Goal: Transaction & Acquisition: Subscribe to service/newsletter

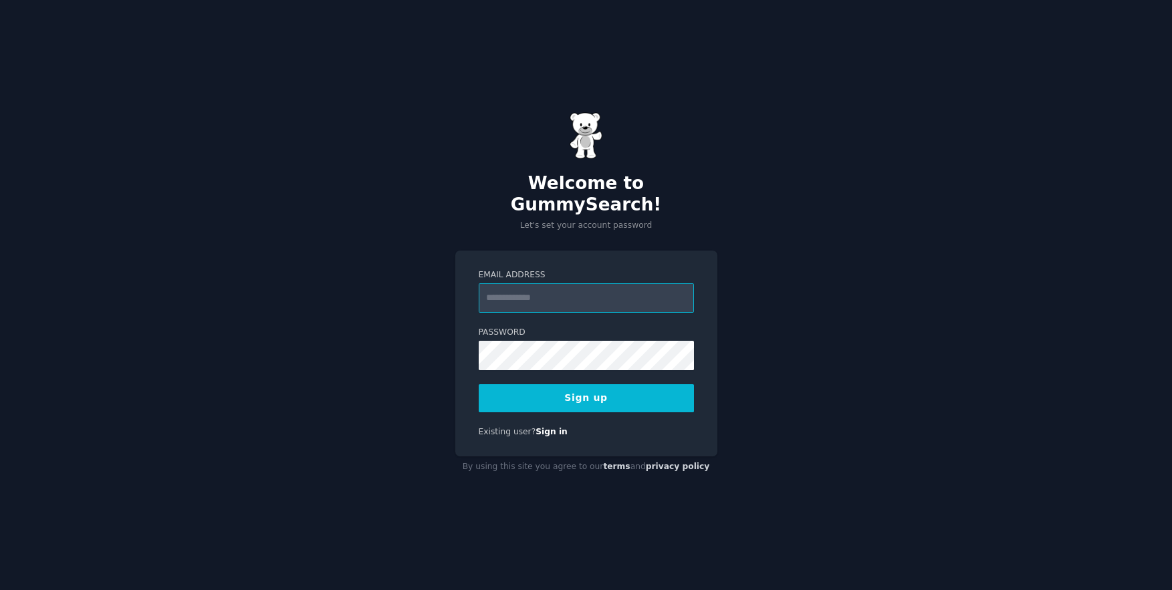
click at [554, 294] on input "Email Address" at bounding box center [586, 298] width 215 height 29
type input "**********"
click at [593, 395] on button "Sign up" at bounding box center [586, 398] width 215 height 28
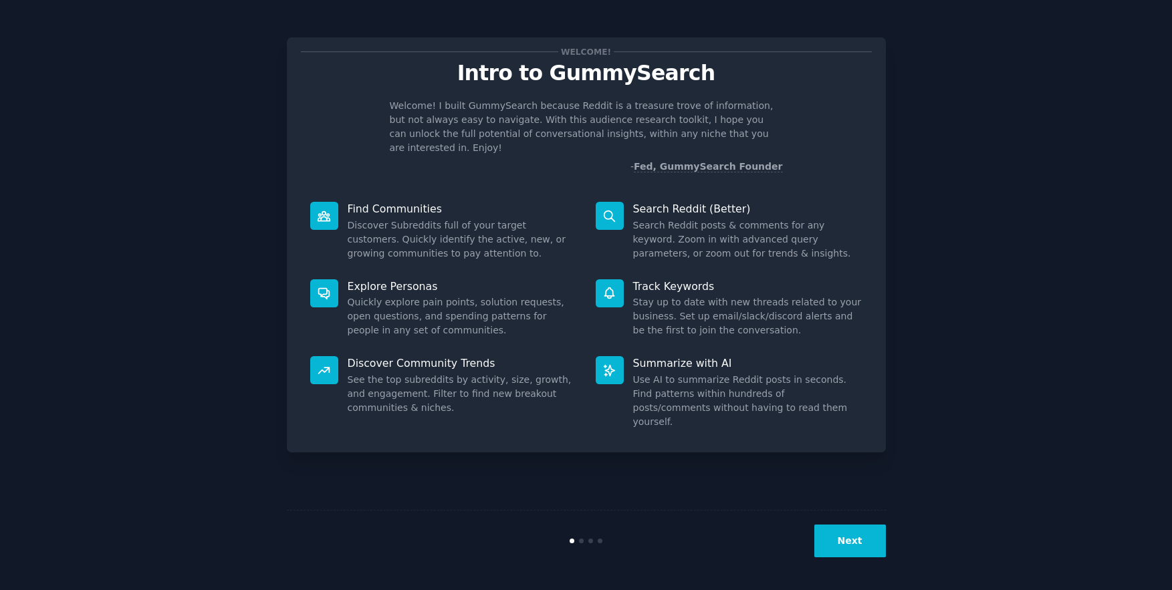
click at [859, 542] on button "Next" at bounding box center [850, 541] width 72 height 33
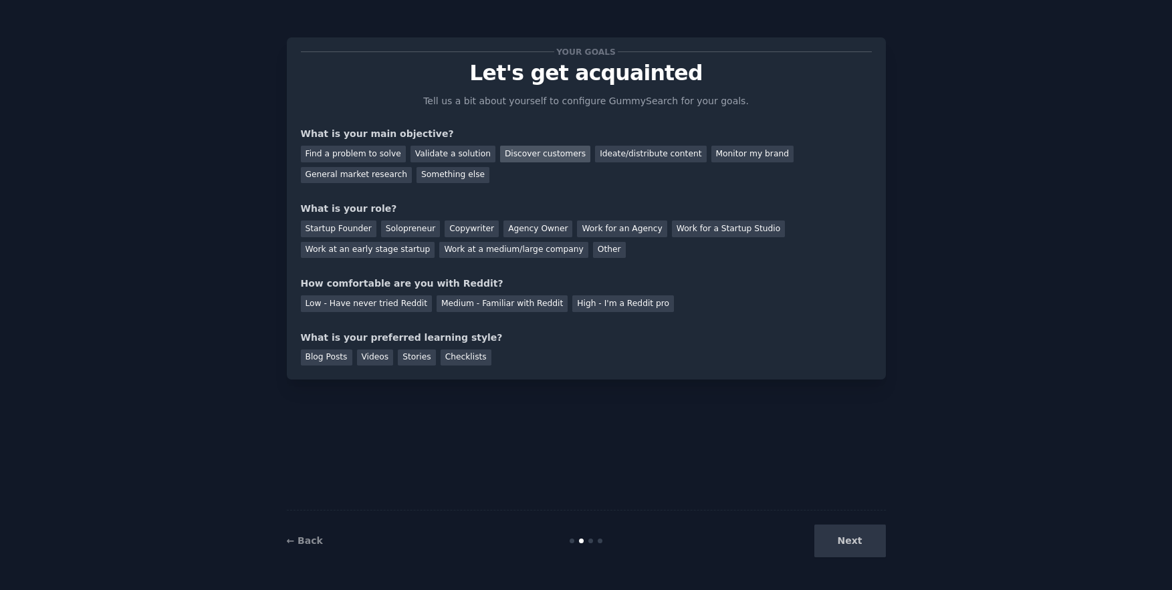
click at [522, 156] on div "Discover customers" at bounding box center [545, 154] width 90 height 17
click at [662, 150] on div "Ideate/distribute content" at bounding box center [650, 154] width 111 height 17
click at [522, 154] on div "Discover customers" at bounding box center [545, 154] width 90 height 17
click at [331, 233] on div "Startup Founder" at bounding box center [339, 229] width 76 height 17
click at [626, 306] on div "High - I'm a Reddit pro" at bounding box center [623, 304] width 102 height 17
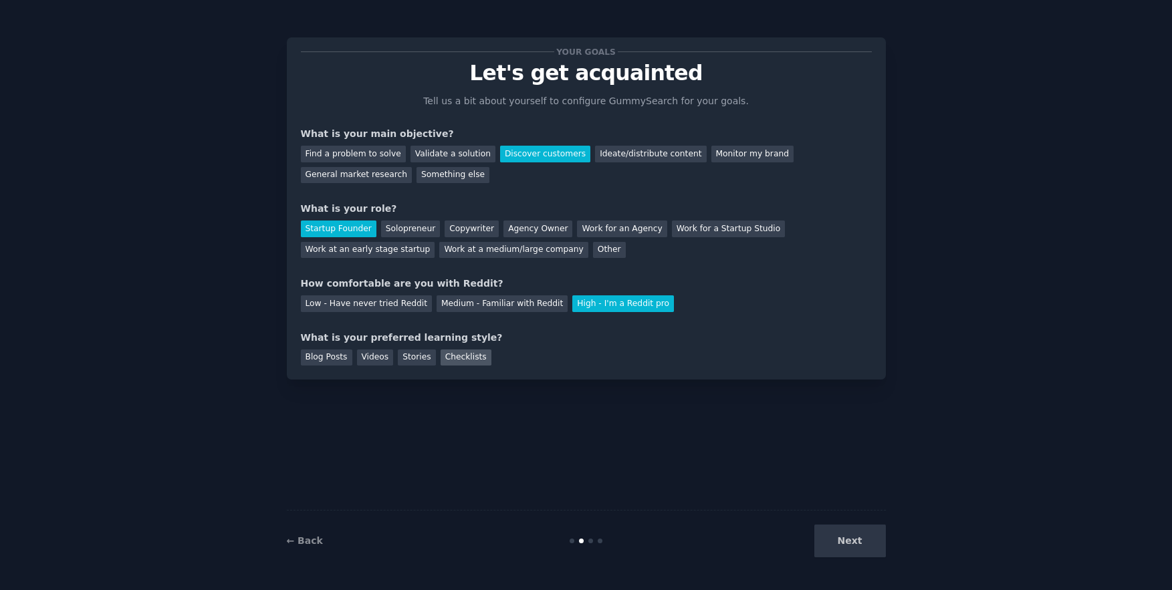
click at [469, 358] on div "Checklists" at bounding box center [466, 358] width 51 height 17
click at [837, 549] on button "Next" at bounding box center [850, 541] width 72 height 33
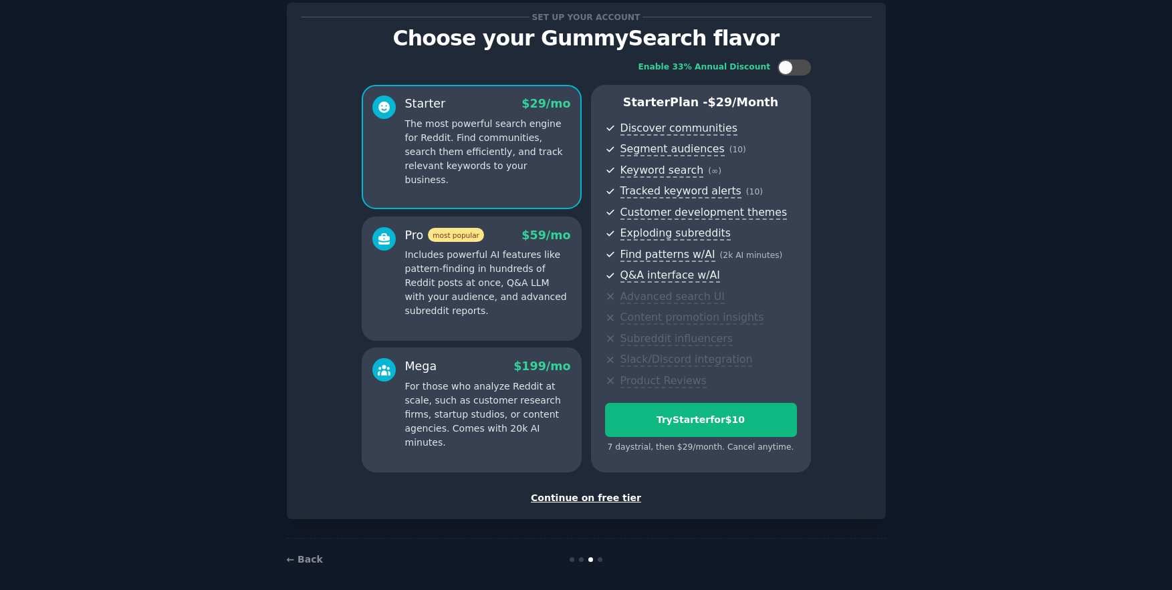
scroll to position [44, 0]
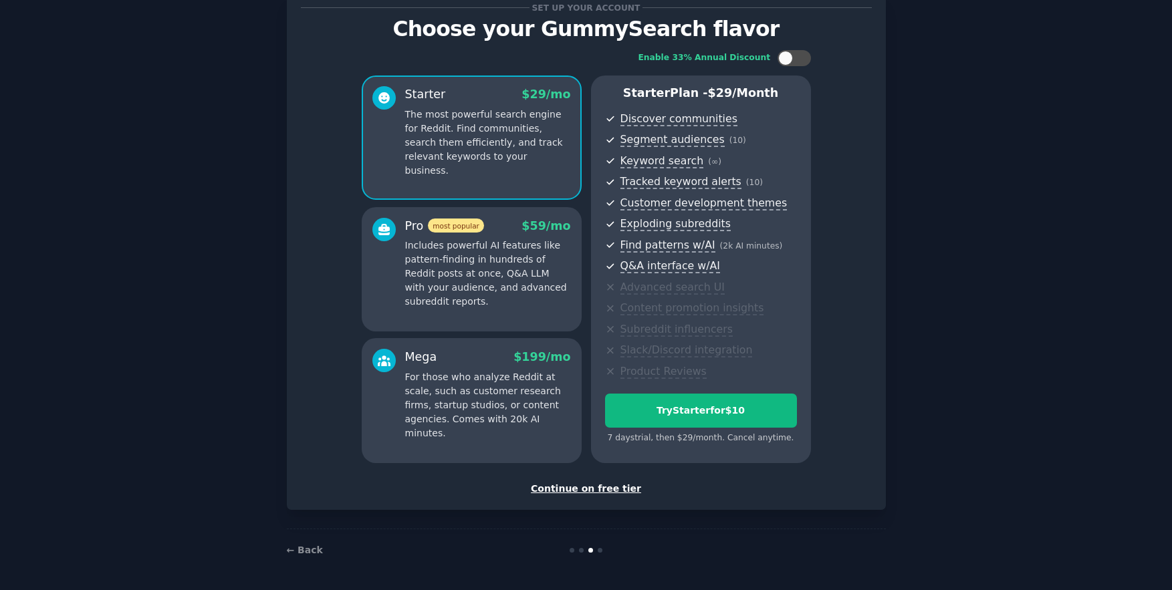
click at [578, 491] on div "Continue on free tier" at bounding box center [586, 489] width 571 height 14
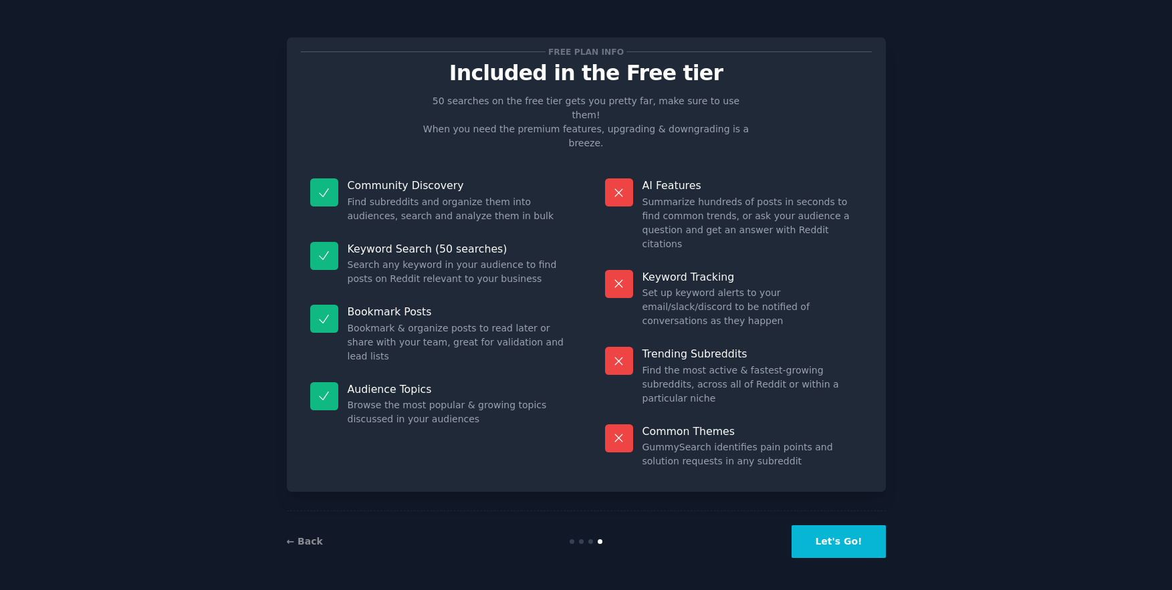
click at [839, 530] on button "Let's Go!" at bounding box center [839, 542] width 94 height 33
